Goal: Information Seeking & Learning: Check status

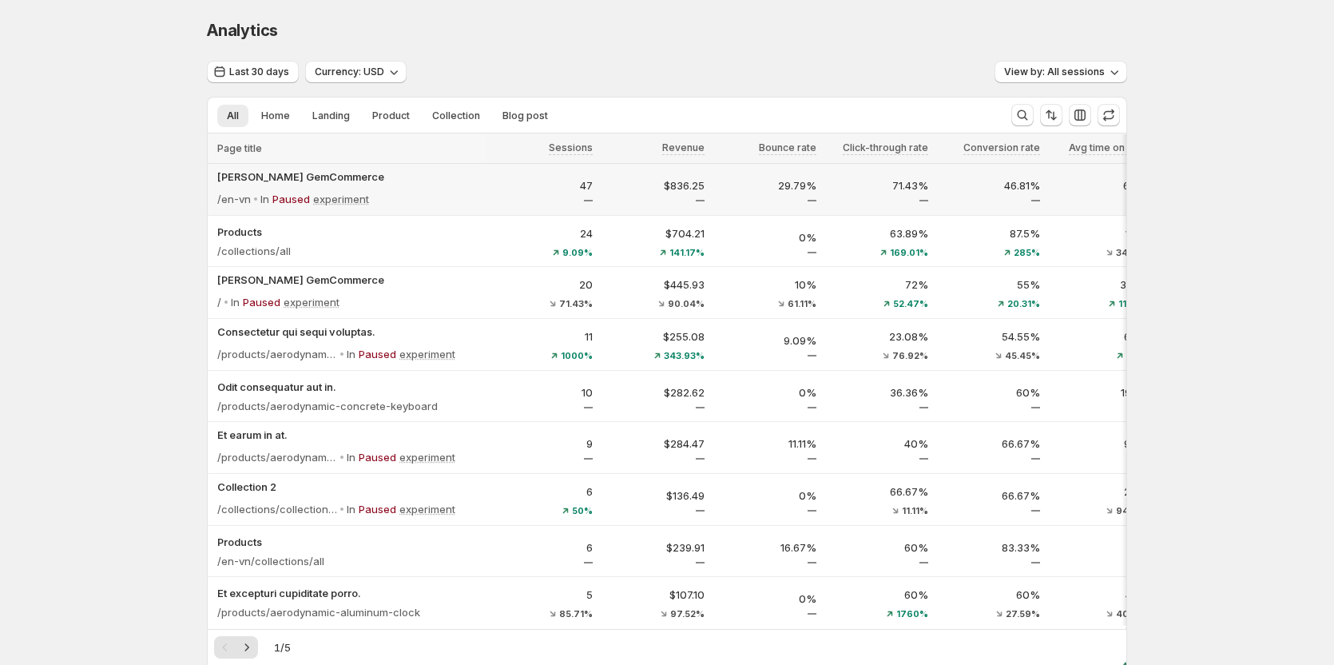
click at [456, 196] on div "/en-vn In Paused experiment" at bounding box center [349, 199] width 264 height 22
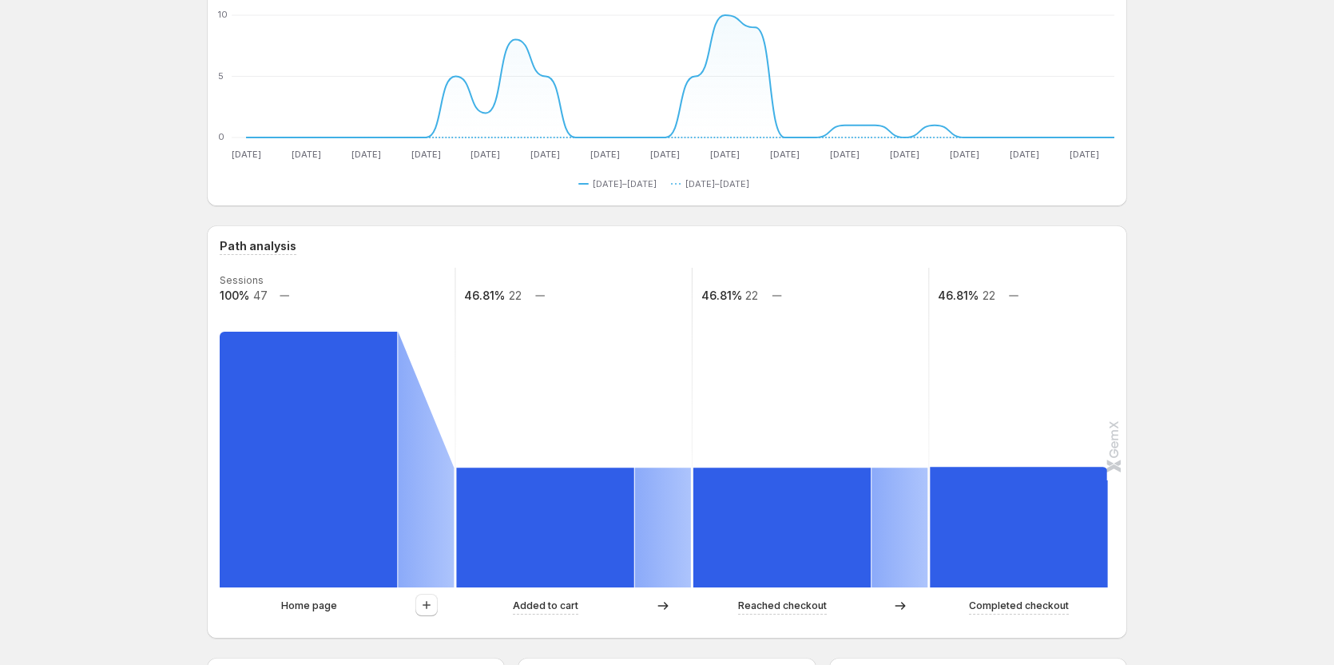
scroll to position [320, 0]
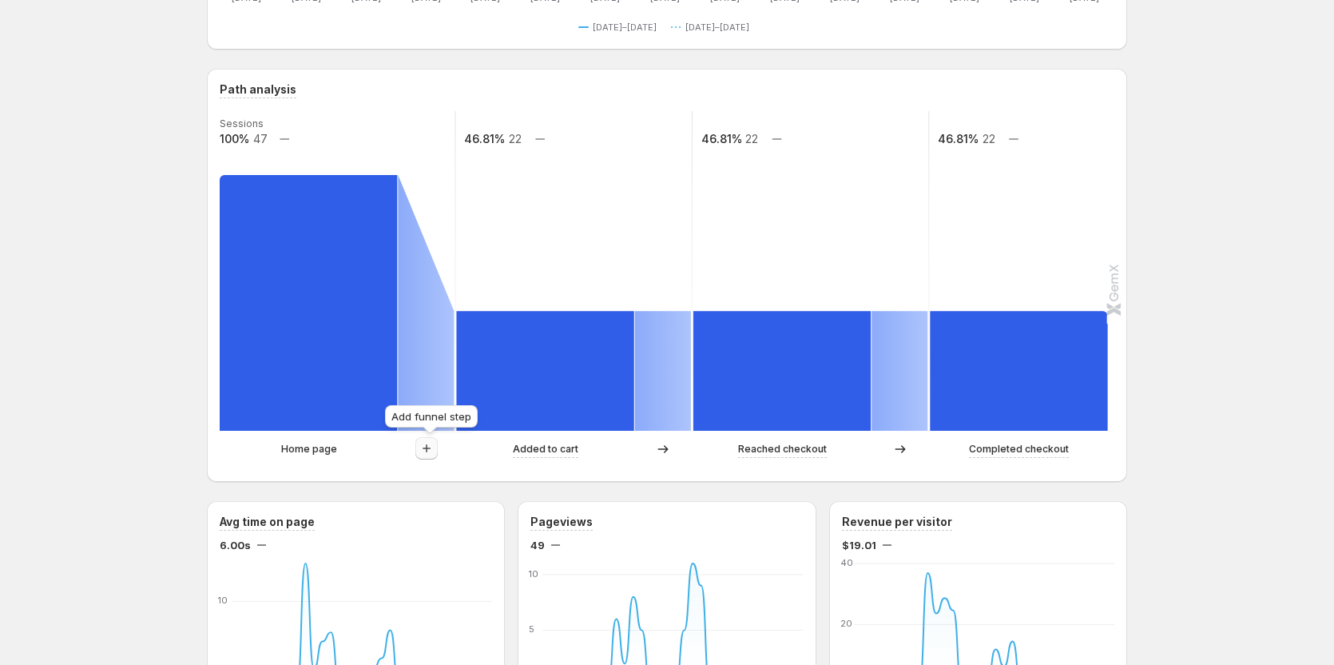
click at [435, 450] on icon "button" at bounding box center [427, 448] width 16 height 16
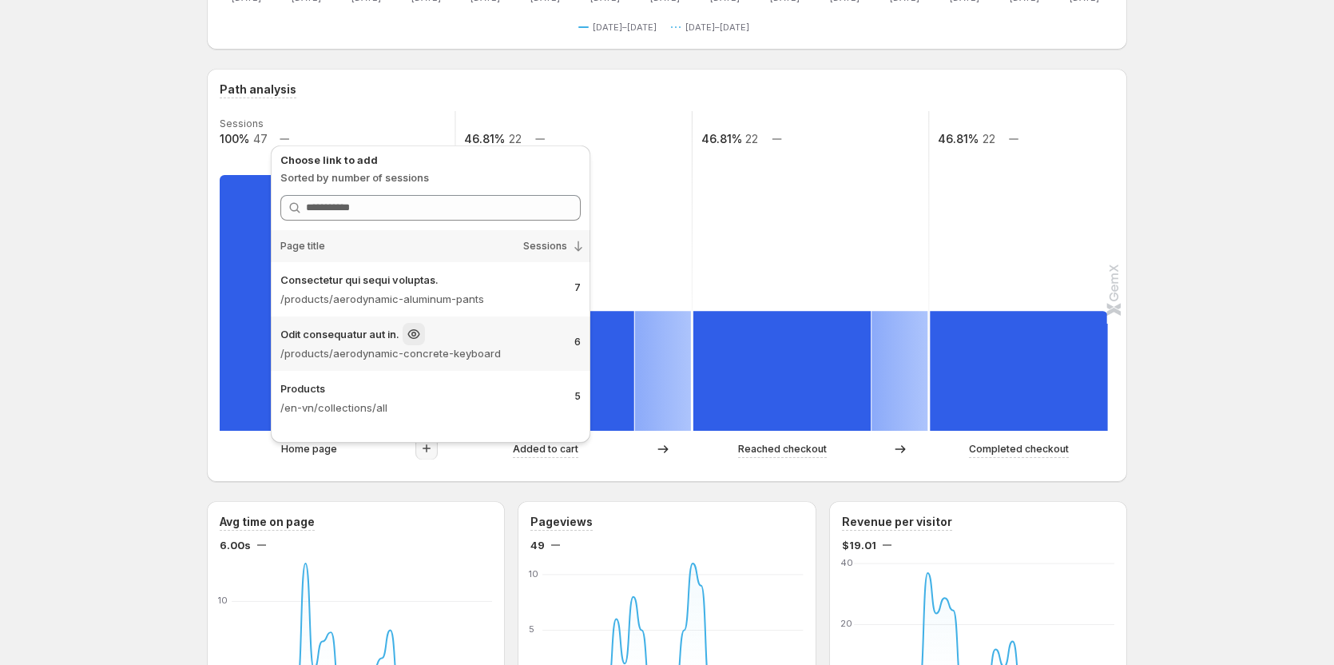
click at [384, 321] on div "Odit consequatur aut in. /products/aerodynamic-concrete-keyboard 6" at bounding box center [431, 343] width 320 height 54
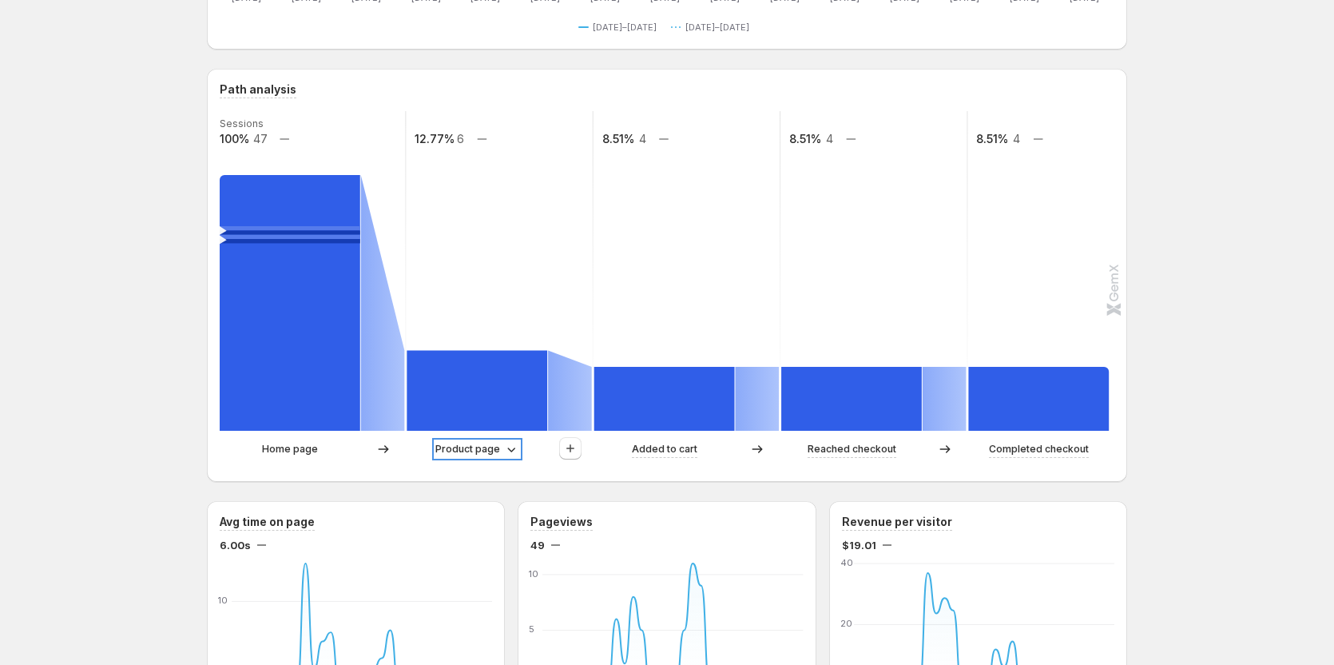
click at [515, 443] on icon at bounding box center [511, 449] width 16 height 16
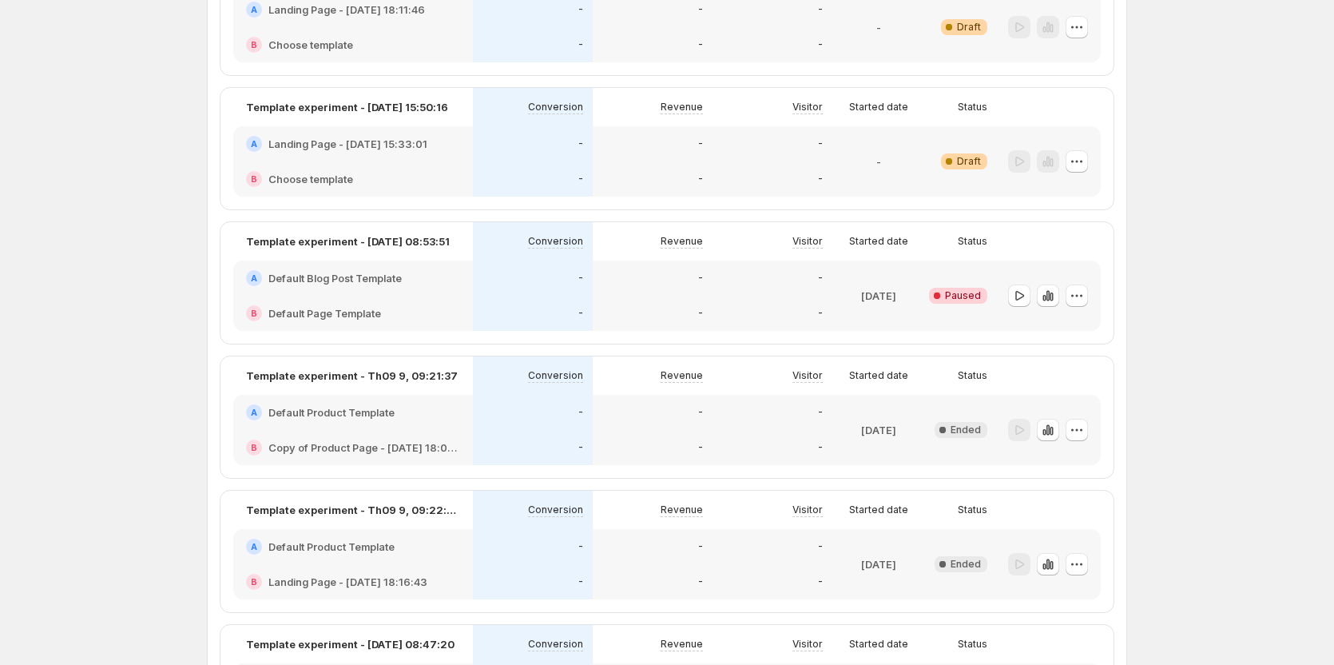
scroll to position [267, 0]
